Goal: Information Seeking & Learning: Understand process/instructions

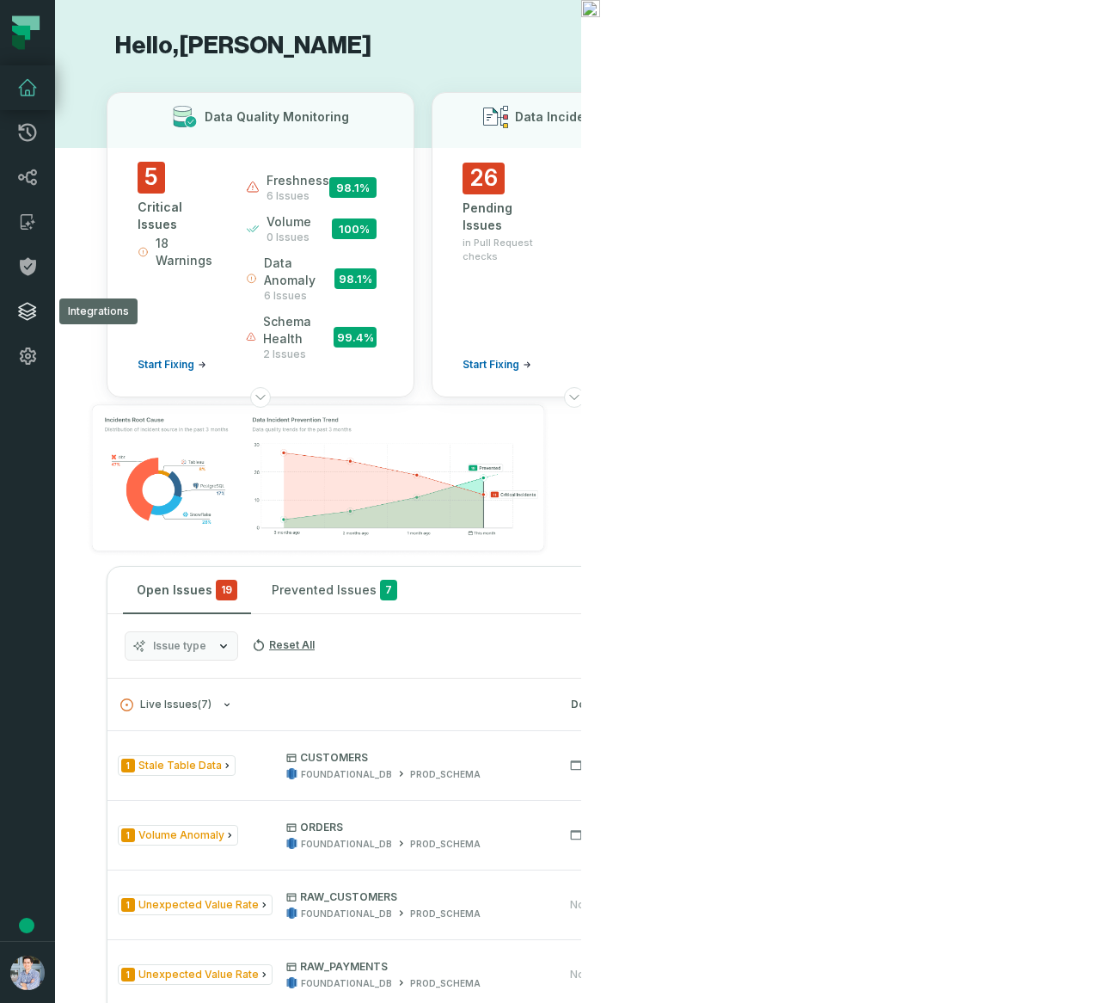
click at [28, 324] on link "Integrations" at bounding box center [27, 311] width 55 height 45
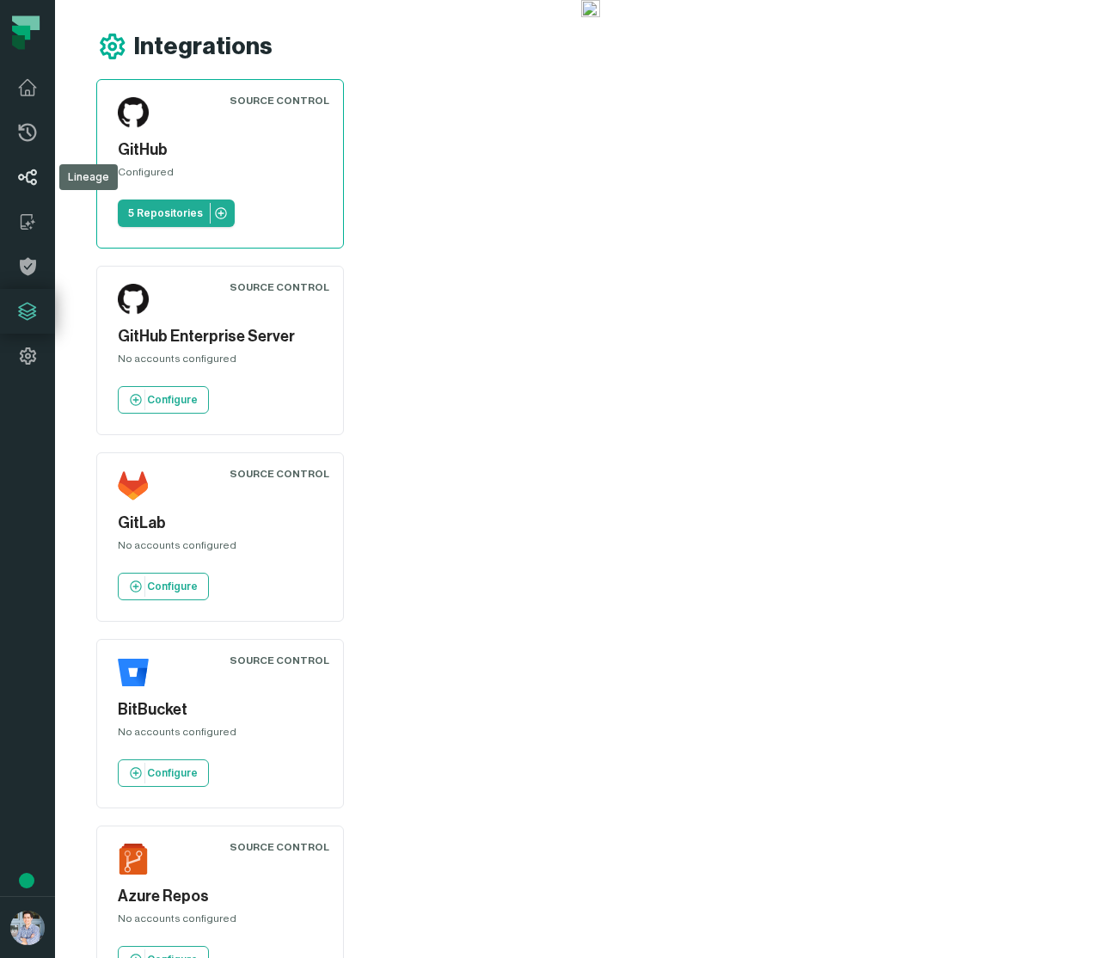
click at [34, 173] on icon at bounding box center [27, 177] width 21 height 21
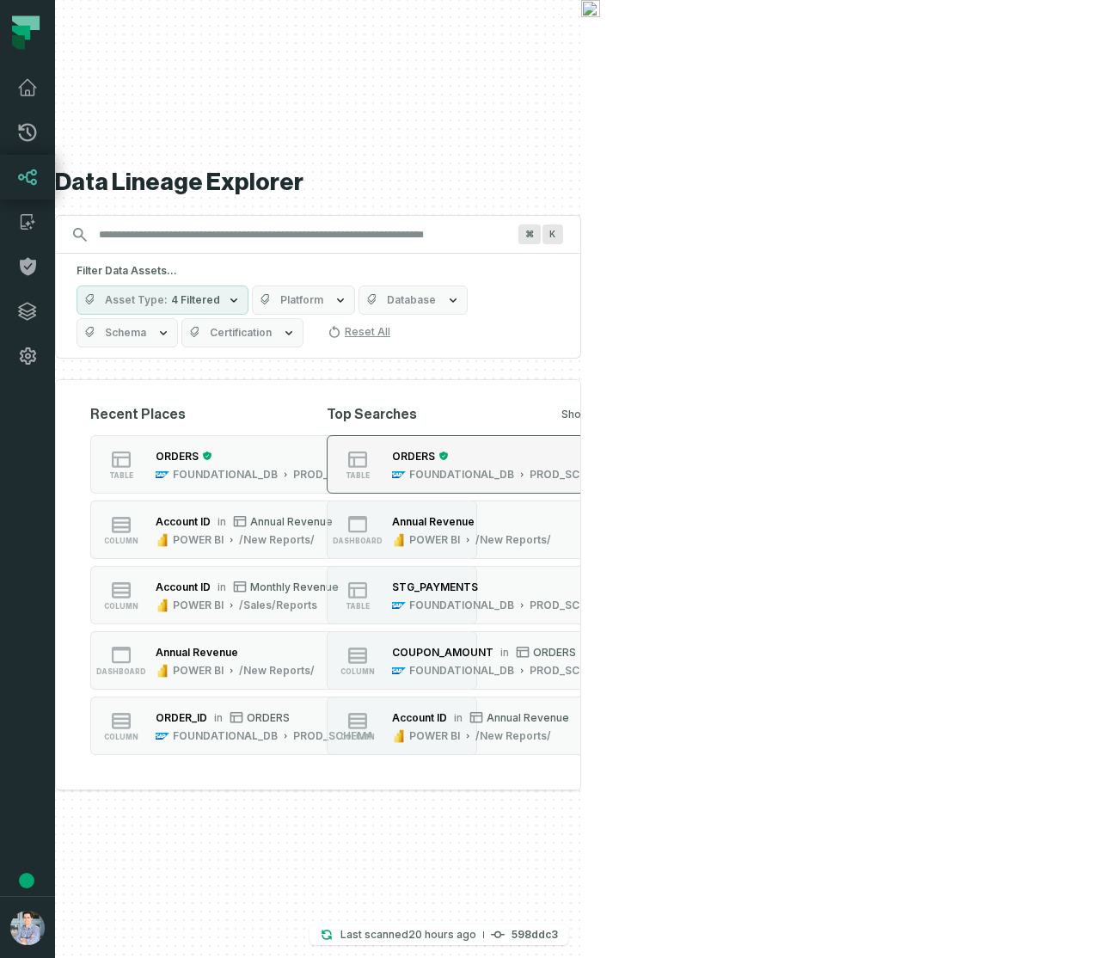
click at [611, 447] on div "ORDERS" at bounding box center [501, 455] width 218 height 17
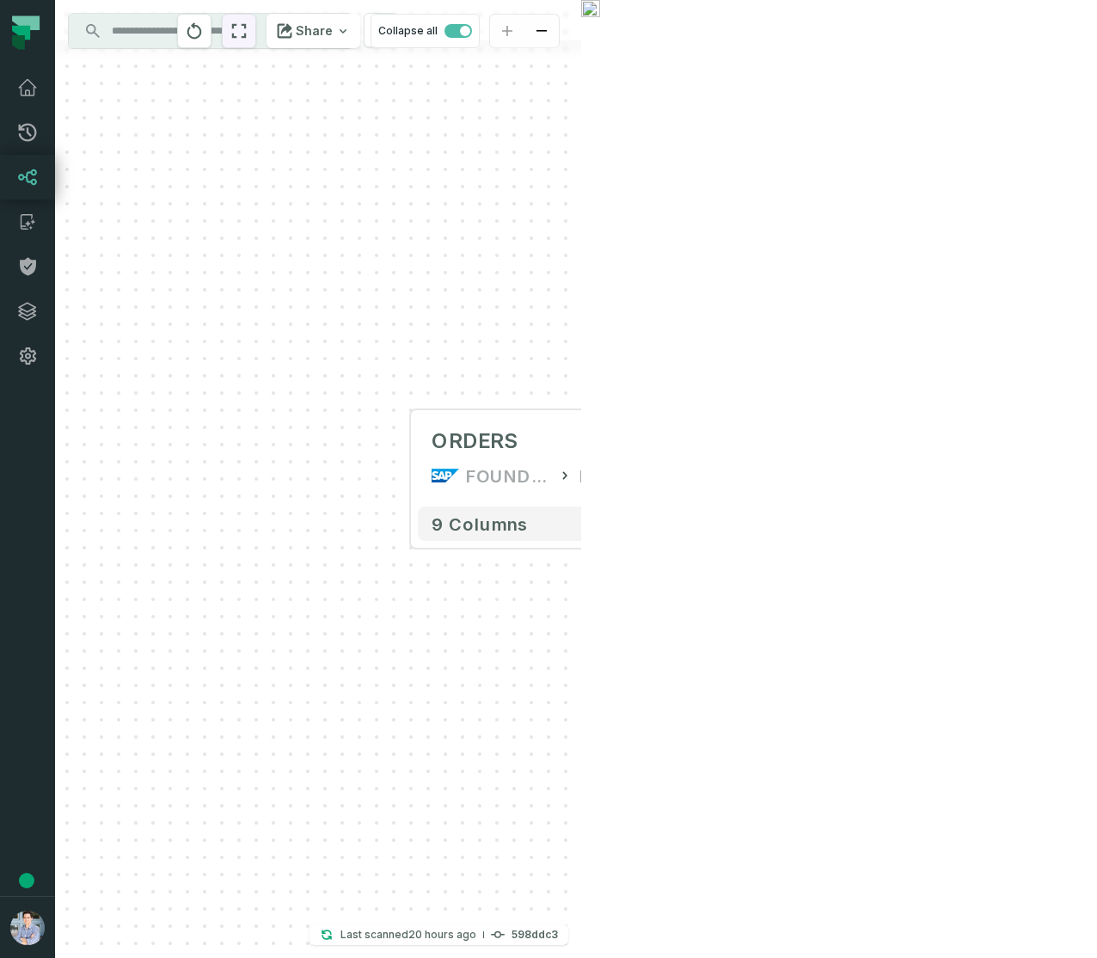
click at [247, 34] on icon "reset" at bounding box center [239, 31] width 15 height 15
click at [741, 461] on button "+" at bounding box center [742, 458] width 31 height 31
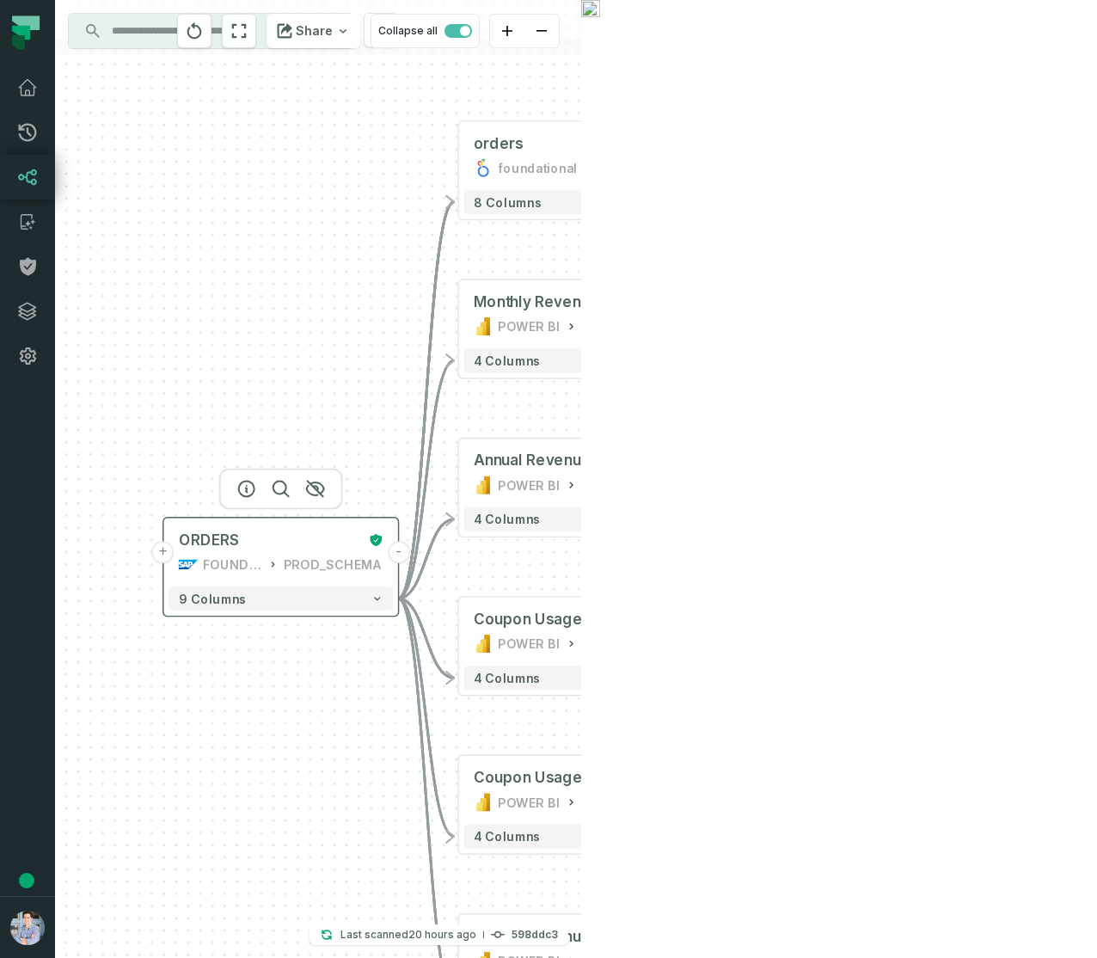
click at [164, 546] on button "+" at bounding box center [163, 552] width 22 height 22
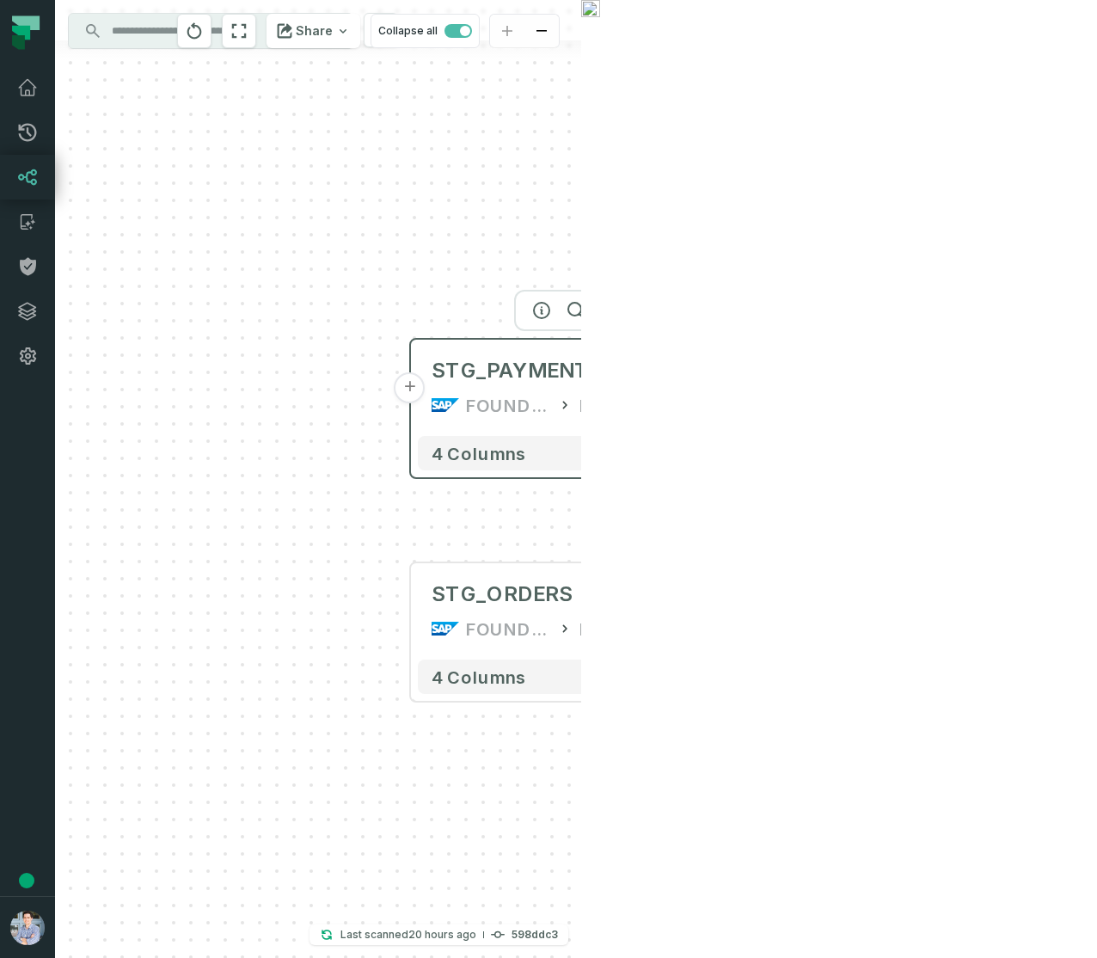
click at [406, 390] on button "+" at bounding box center [410, 387] width 31 height 31
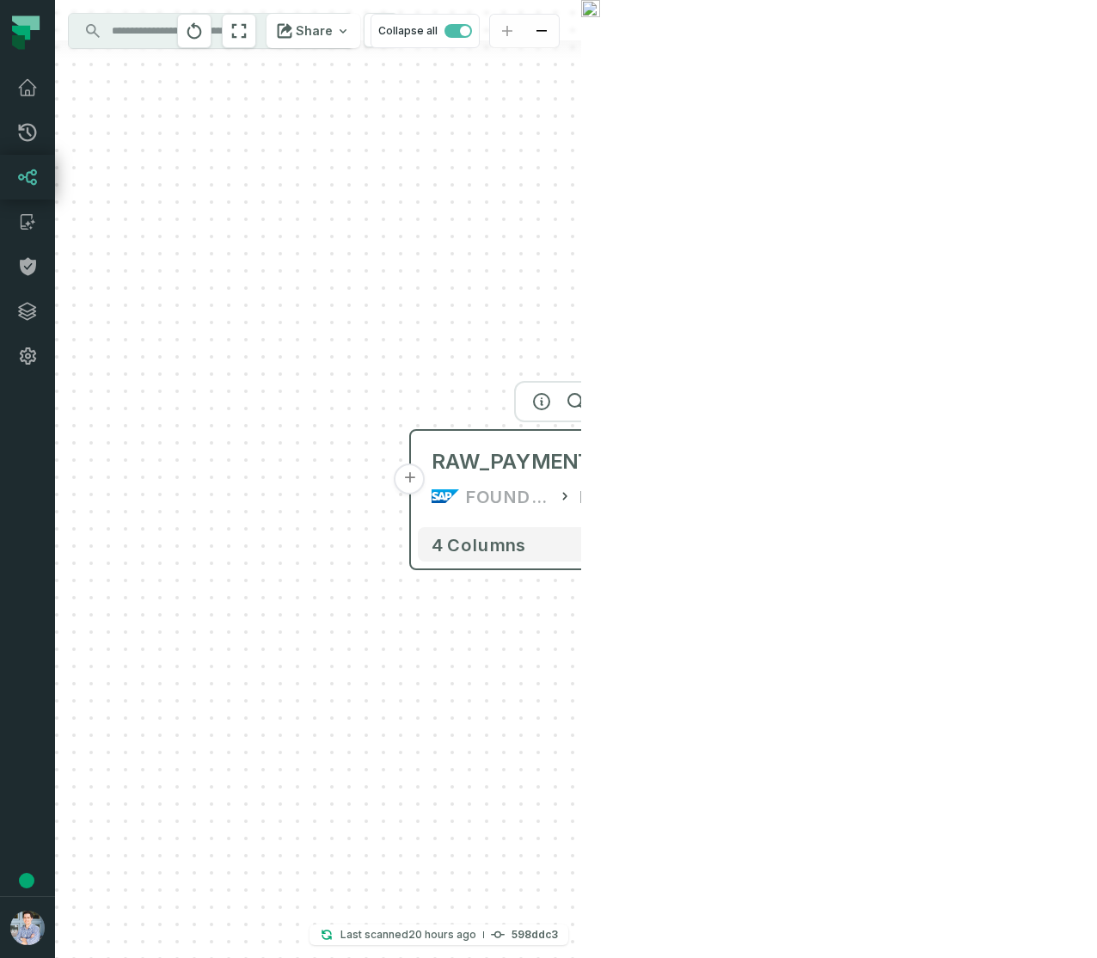
click at [408, 493] on button "+" at bounding box center [410, 479] width 31 height 31
click at [403, 490] on div "+ payments /user/data/ bi_input - 4 columns - RAW_PAYMENTS FOUNDATIONAL_DB PROD…" at bounding box center [318, 479] width 526 height 958
click at [414, 483] on button "+" at bounding box center [410, 479] width 31 height 31
click at [415, 475] on button "+" at bounding box center [410, 479] width 31 height 31
click at [415, 475] on button "+" at bounding box center [409, 479] width 31 height 31
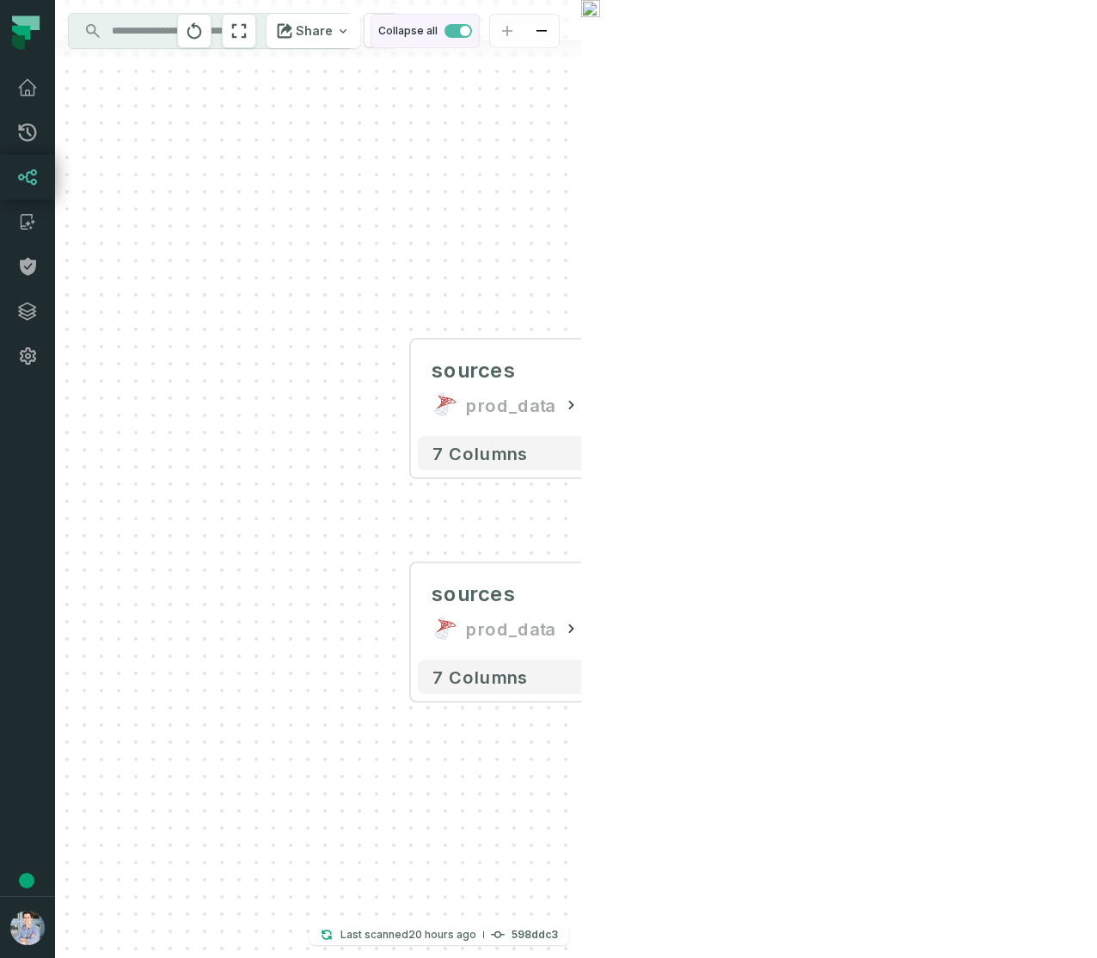
click at [470, 29] on span "button" at bounding box center [465, 31] width 10 height 10
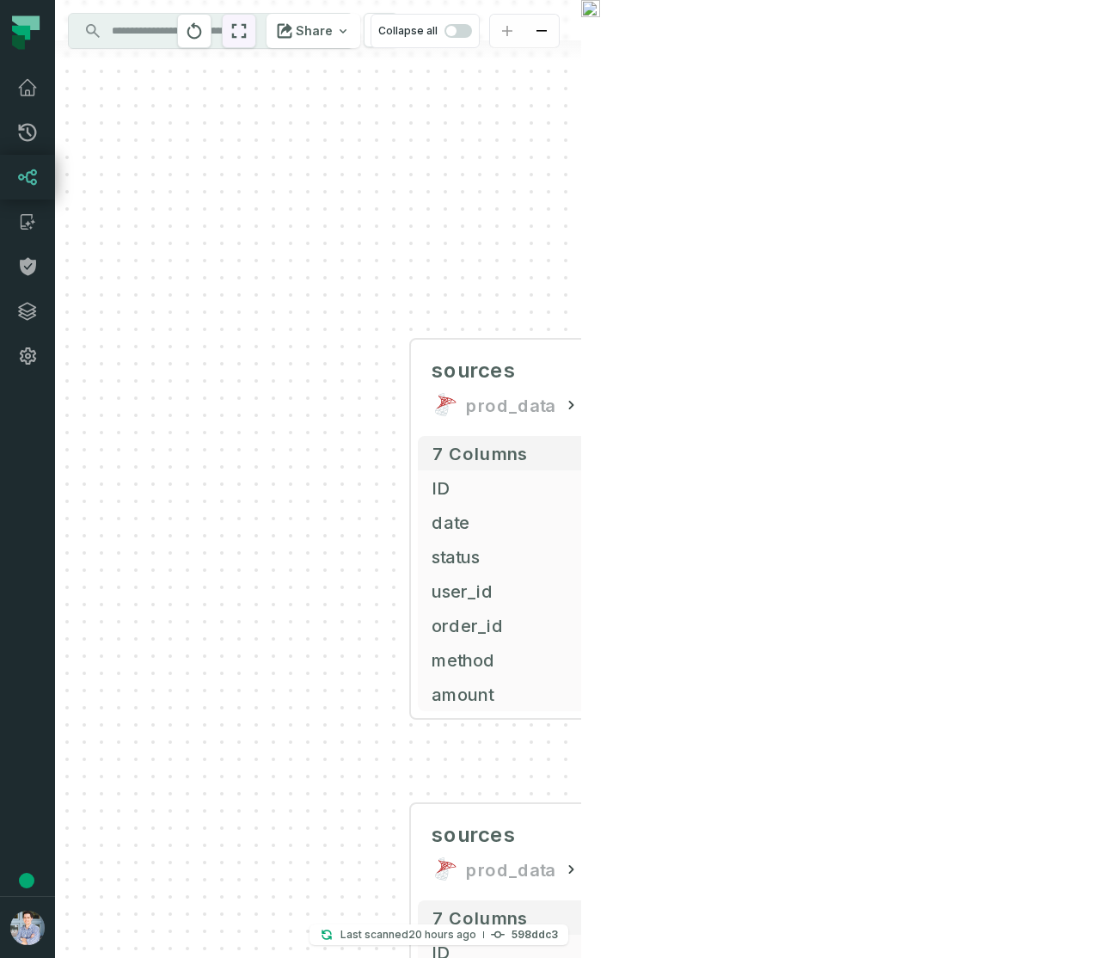
click at [249, 40] on icon "reset" at bounding box center [239, 31] width 19 height 21
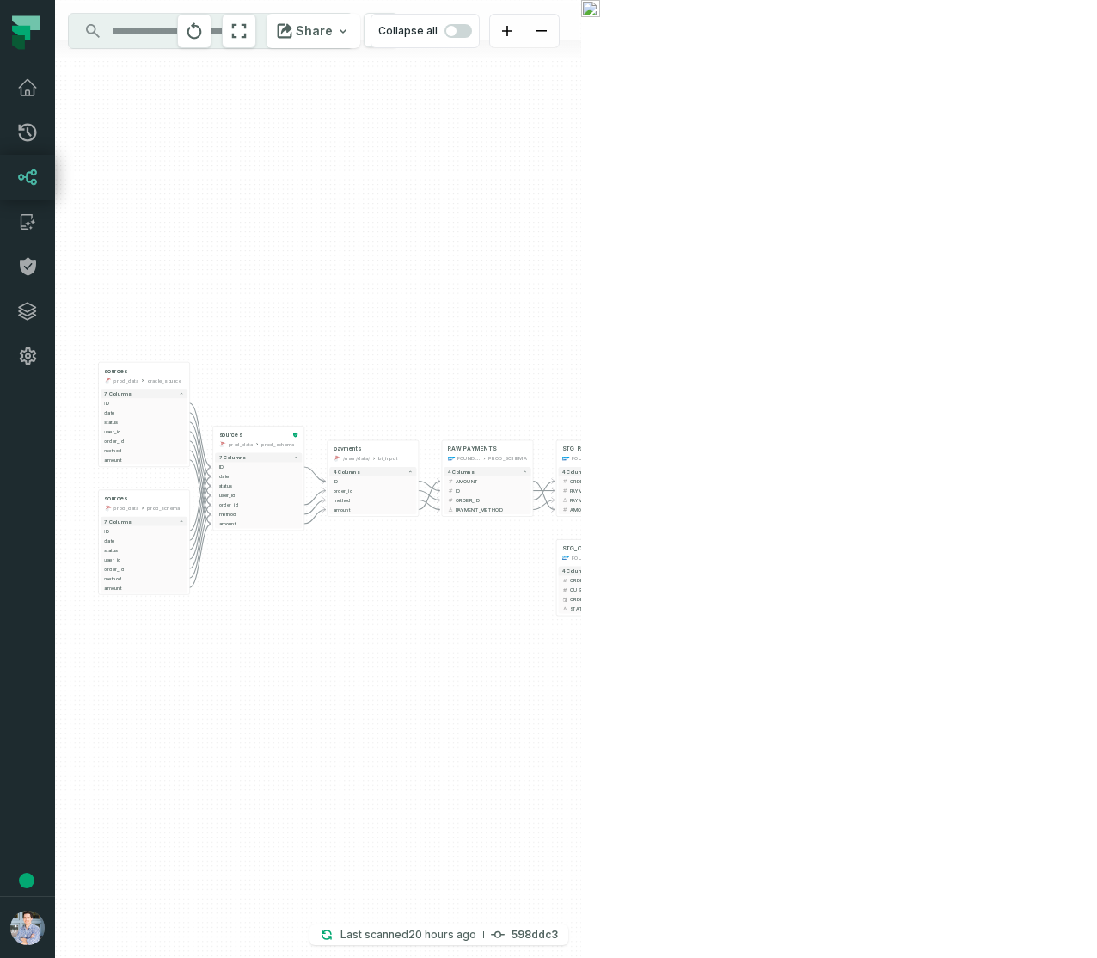
drag, startPoint x: 796, startPoint y: 179, endPoint x: 728, endPoint y: 211, distance: 75.0
click at [581, 211] on div "sources prod_data oracle_source - 7 columns ID - date - status - user_id - orde…" at bounding box center [318, 479] width 526 height 958
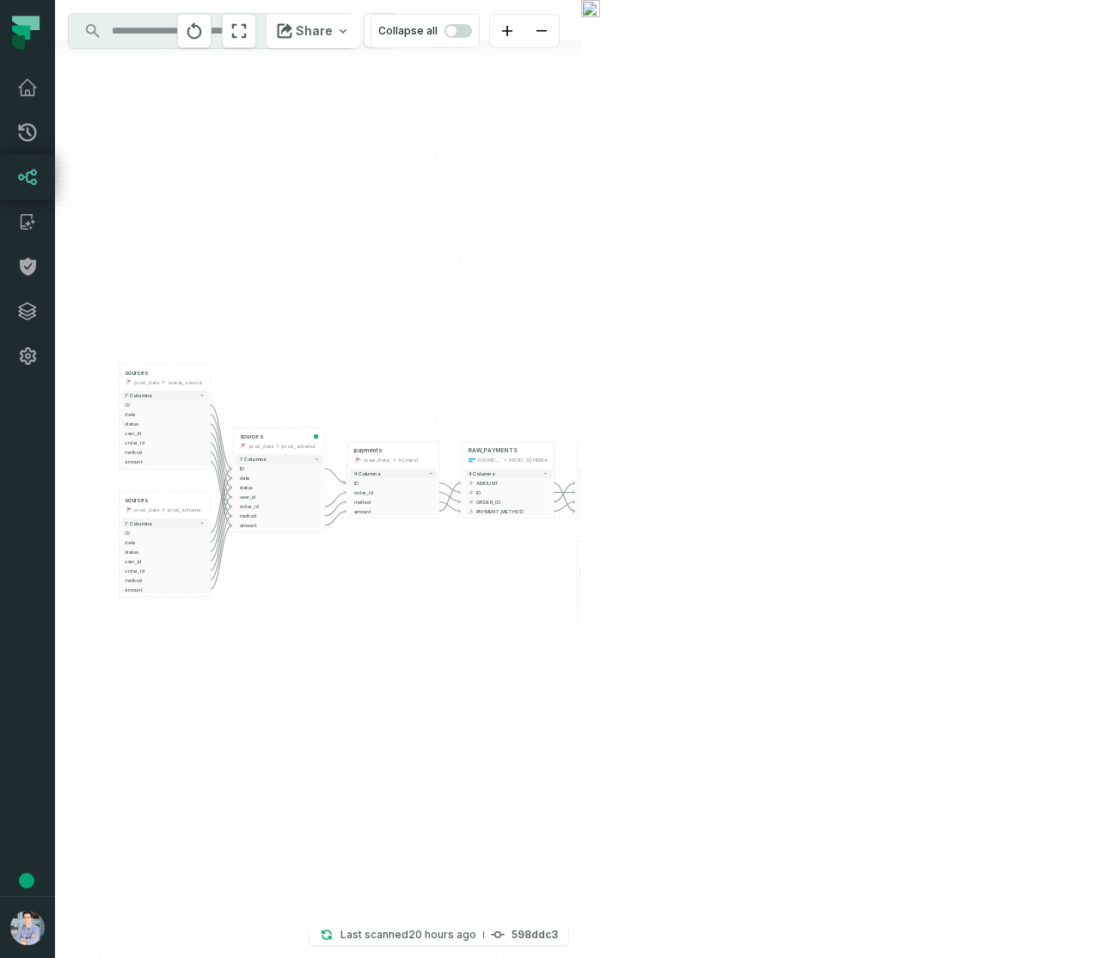
drag, startPoint x: 703, startPoint y: 304, endPoint x: 657, endPoint y: 320, distance: 48.4
click at [581, 320] on div "sources prod_data oracle_source - 7 columns ID - date - status - user_id - orde…" at bounding box center [318, 479] width 526 height 958
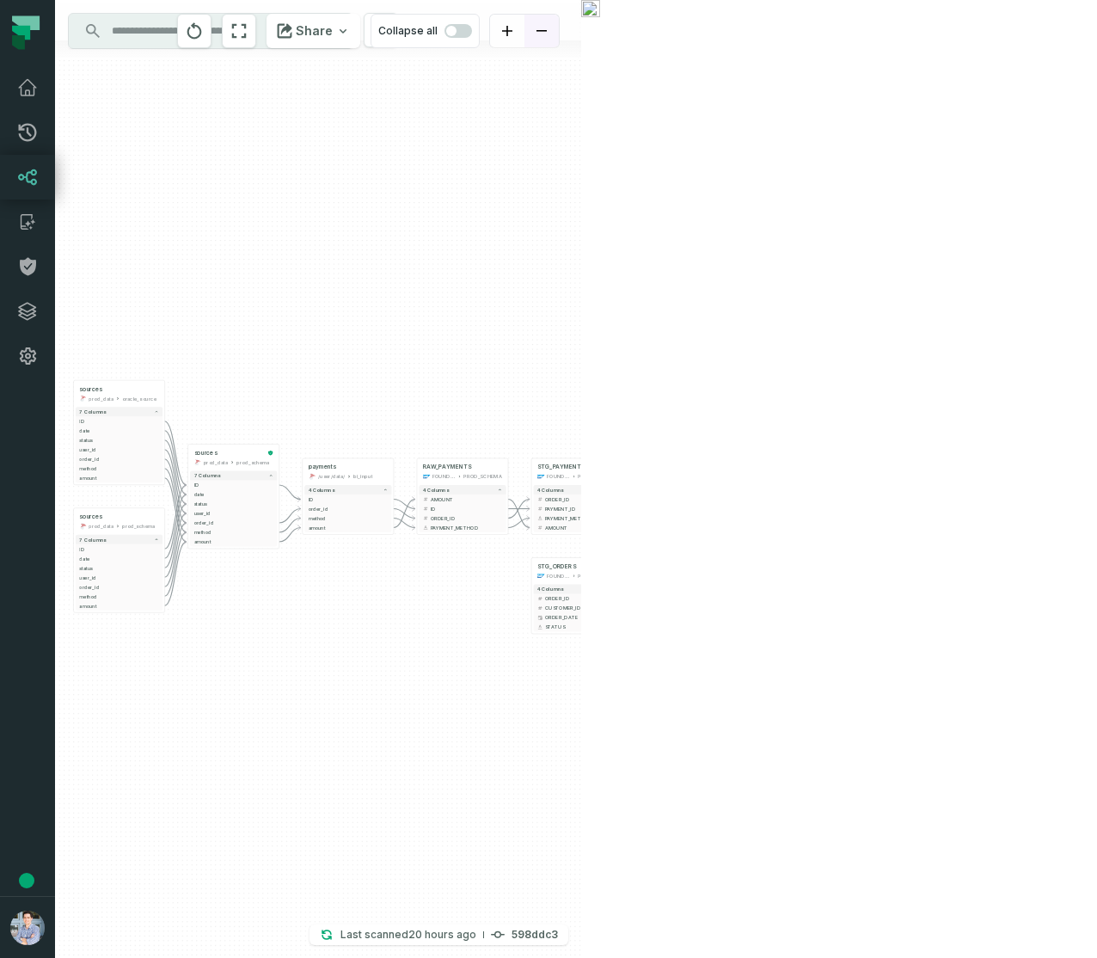
click at [559, 23] on button "zoom out" at bounding box center [542, 32] width 34 height 34
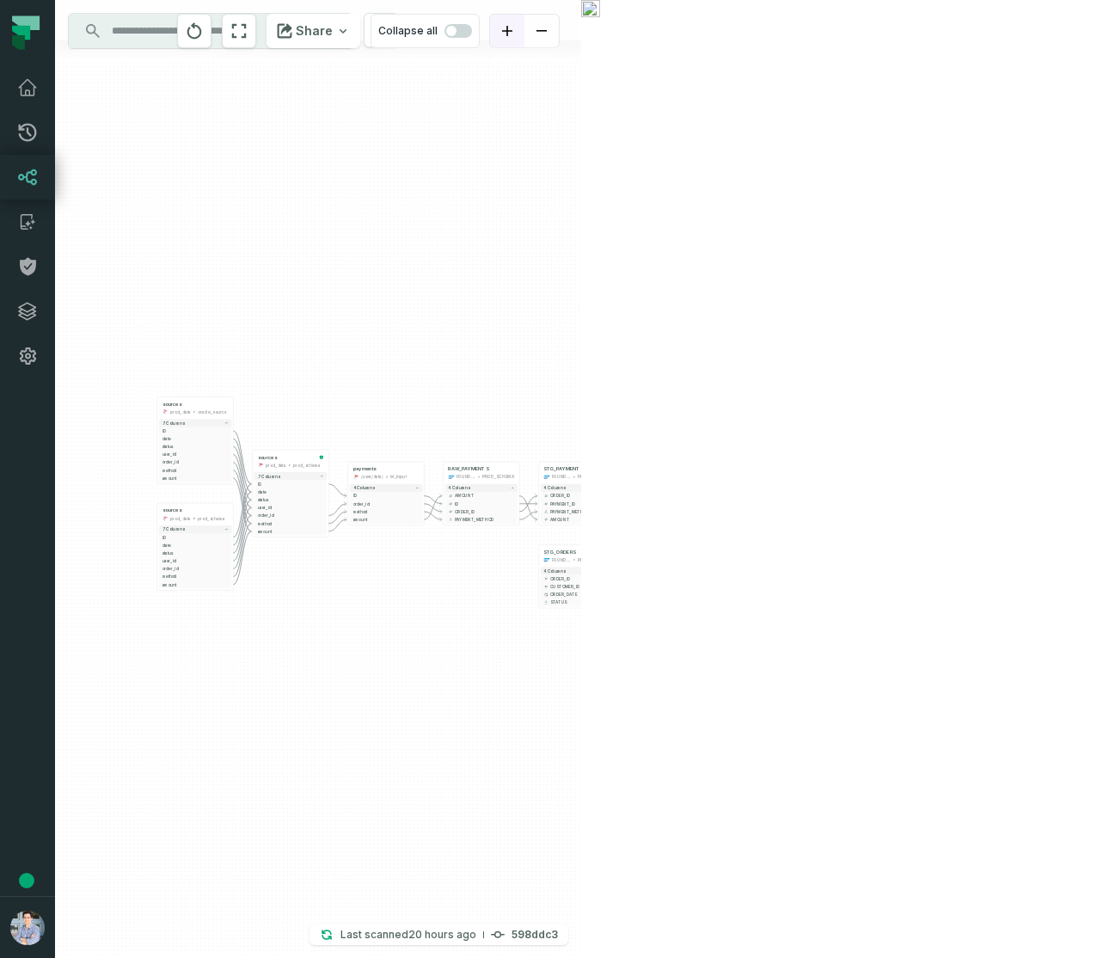
click at [525, 28] on button "zoom in" at bounding box center [507, 32] width 34 height 34
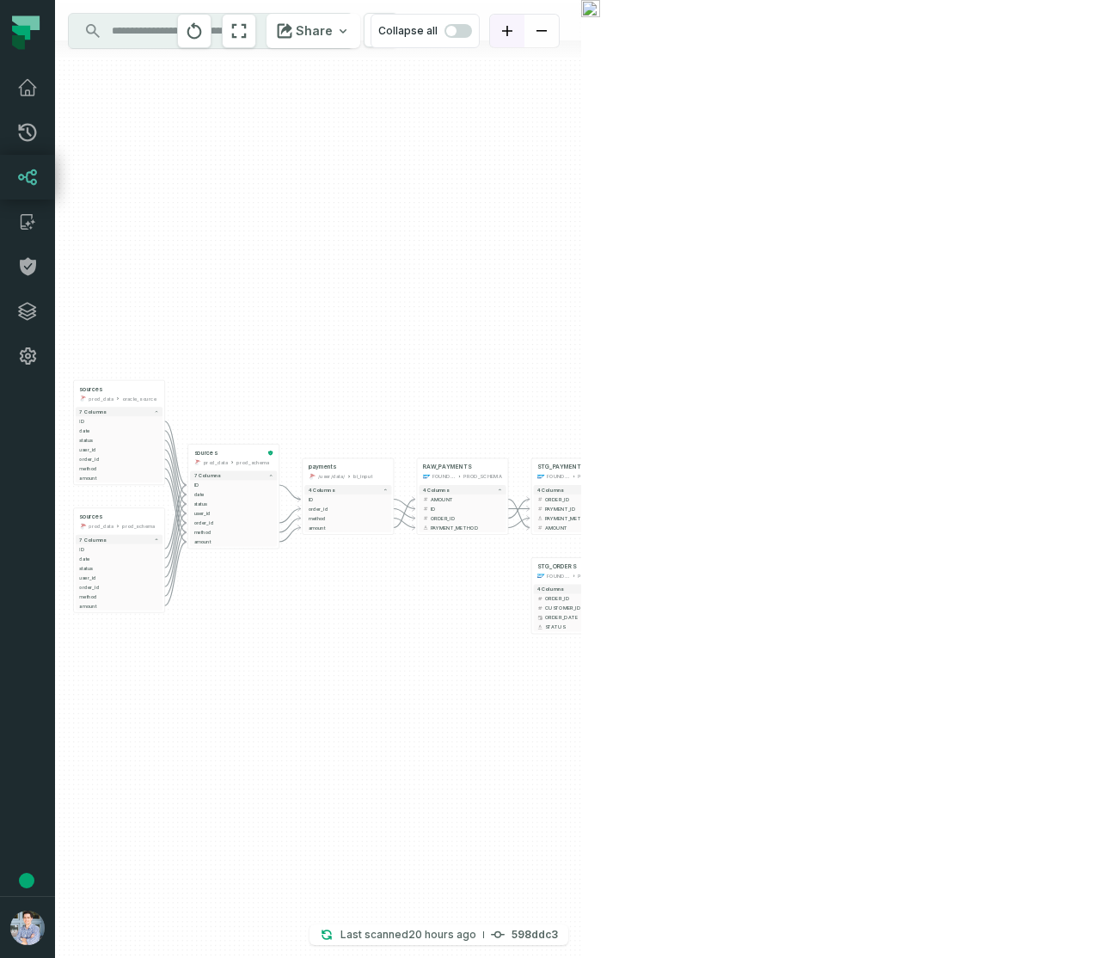
click at [525, 28] on button "zoom in" at bounding box center [507, 32] width 34 height 34
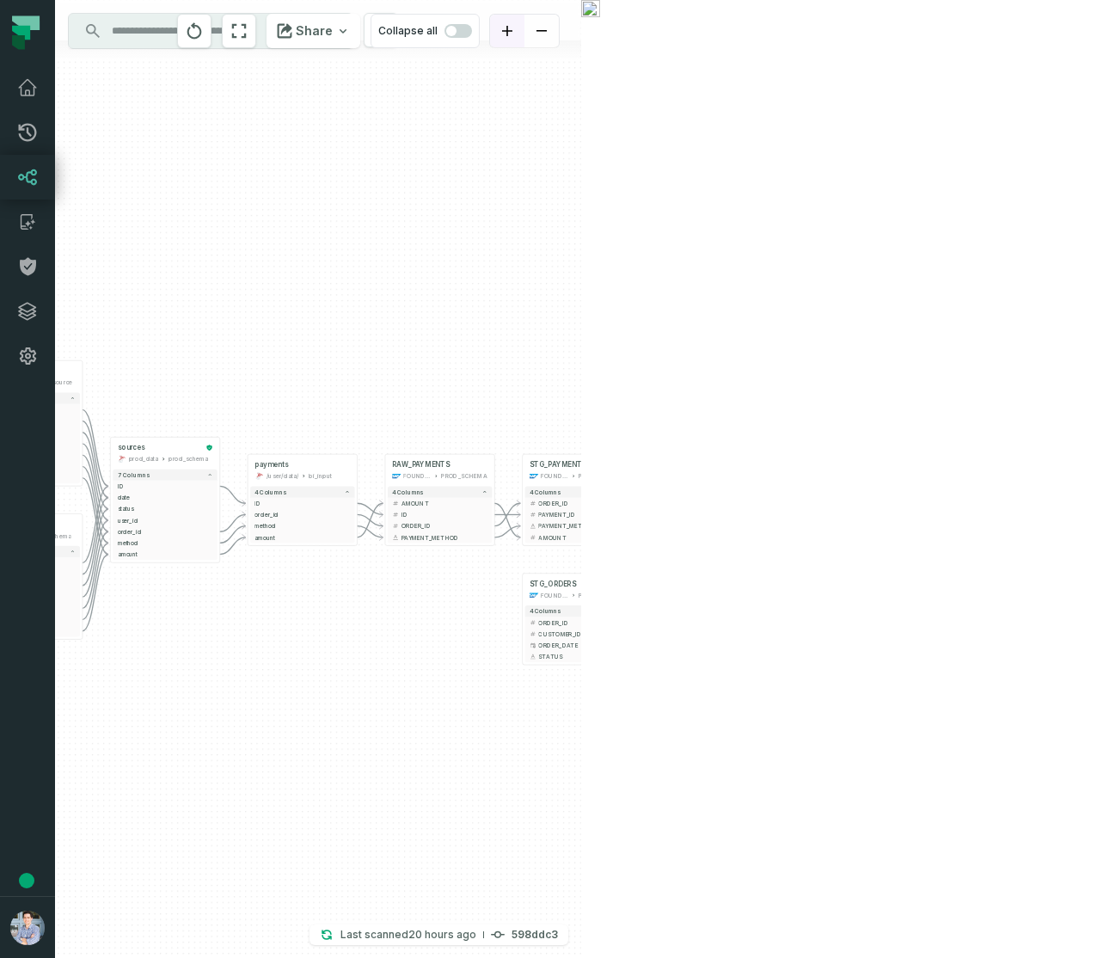
click at [525, 28] on button "zoom in" at bounding box center [507, 32] width 34 height 34
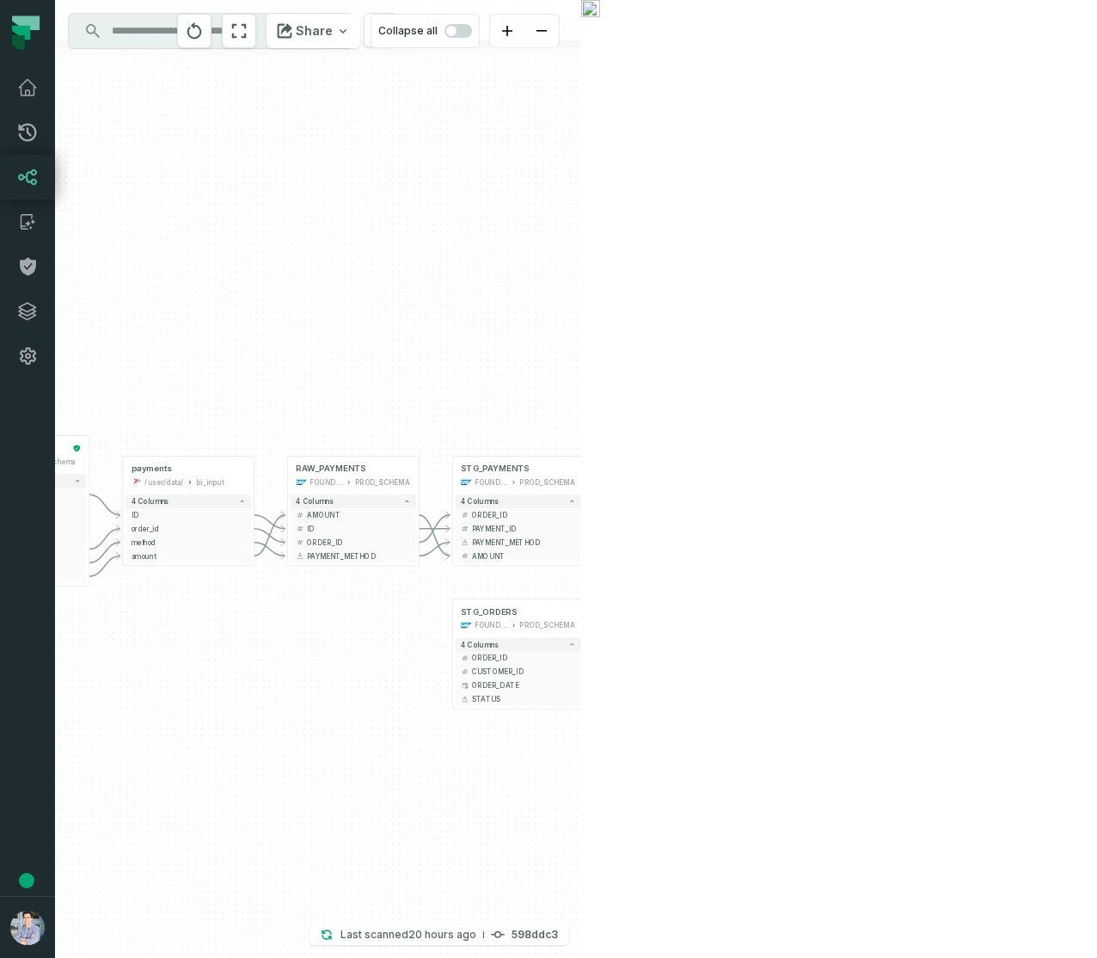
drag, startPoint x: 735, startPoint y: 187, endPoint x: 593, endPoint y: 212, distance: 144.9
click at [581, 212] on div "sources prod_data oracle_source - 7 columns ID - date - status - user_id - orde…" at bounding box center [318, 479] width 526 height 958
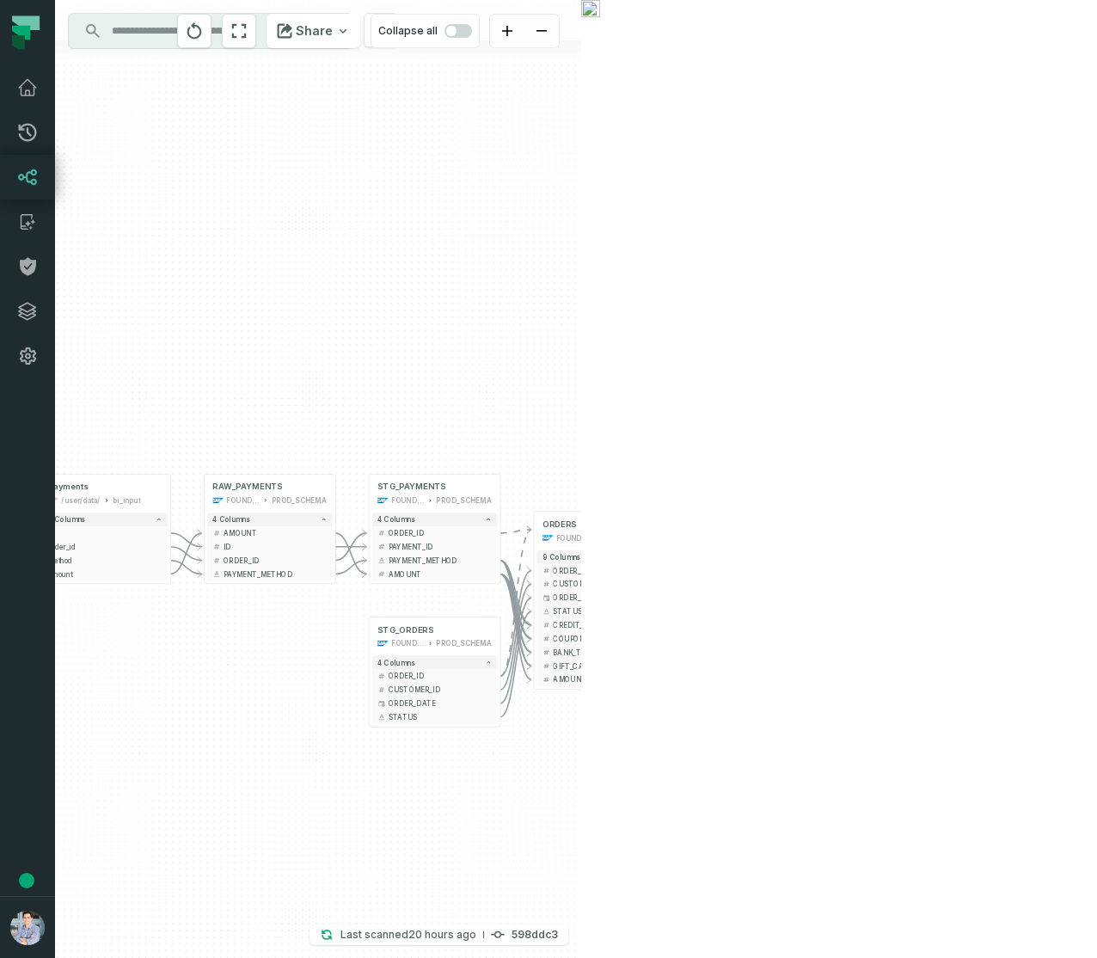
click at [785, 197] on span "id" at bounding box center [769, 192] width 103 height 10
click at [814, 194] on icon "button" at bounding box center [817, 192] width 6 height 6
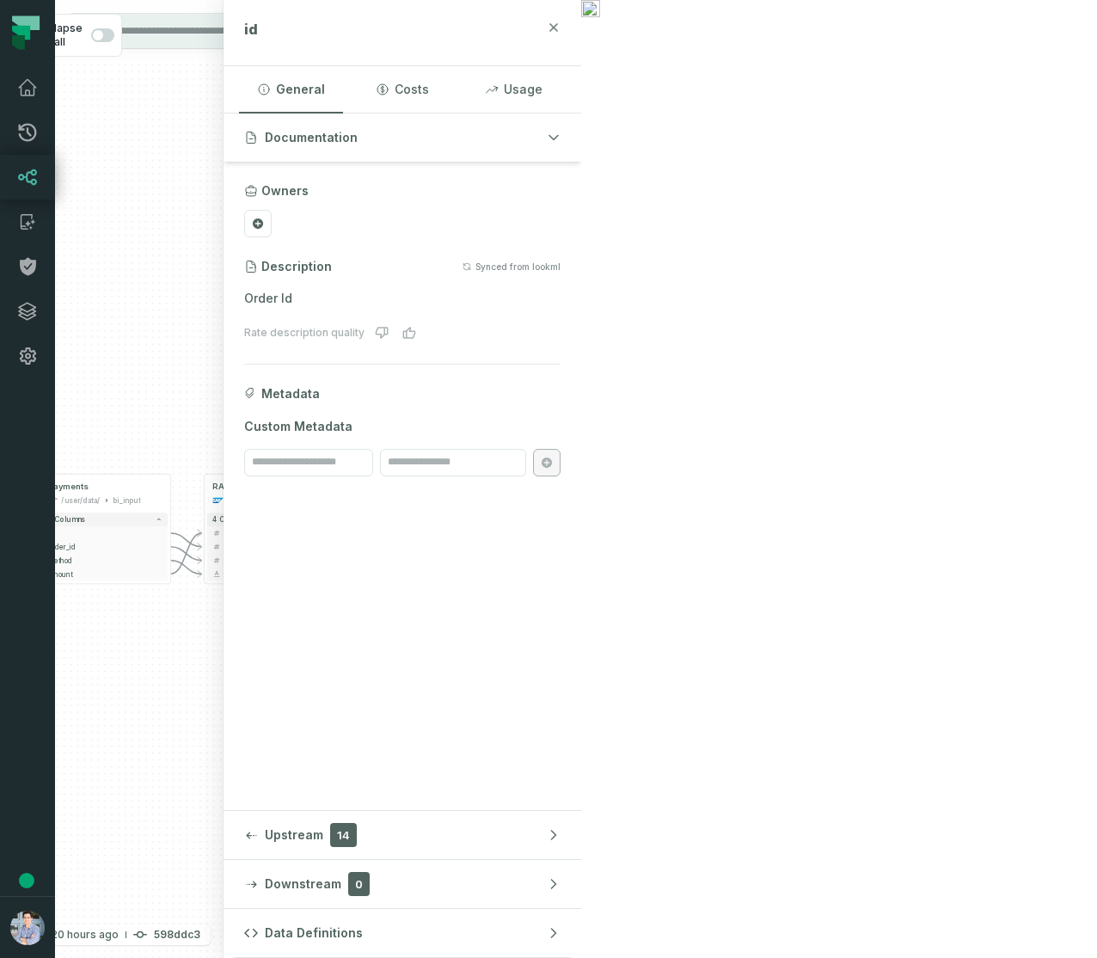
click at [561, 23] on icon "button" at bounding box center [554, 28] width 14 height 14
